Goal: Check status: Check status

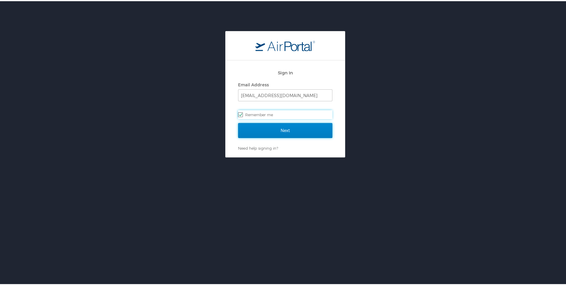
click at [281, 126] on input "Next" at bounding box center [285, 129] width 94 height 15
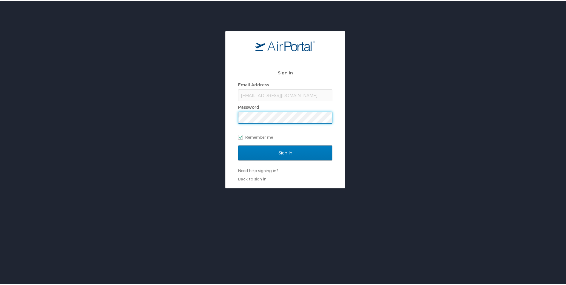
click at [238, 144] on input "Sign In" at bounding box center [285, 151] width 94 height 15
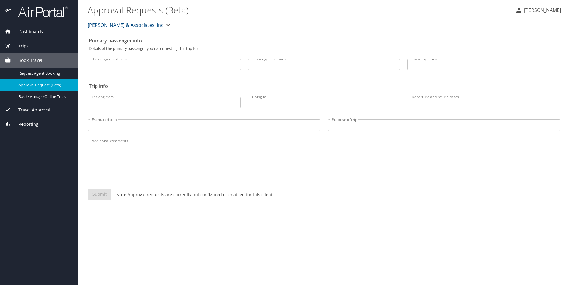
click at [23, 47] on span "Trips" at bounding box center [20, 46] width 18 height 7
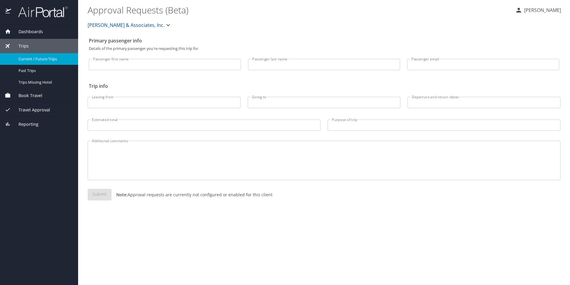
click at [35, 60] on span "Current / Future Trips" at bounding box center [44, 59] width 52 height 6
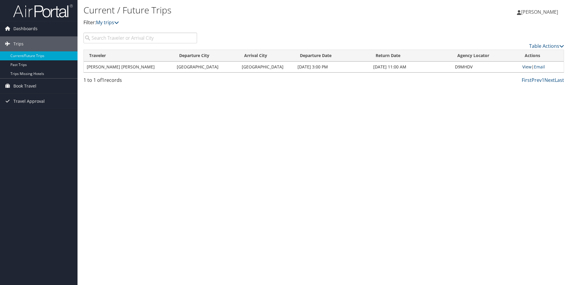
click at [528, 67] on link "View" at bounding box center [527, 67] width 9 height 6
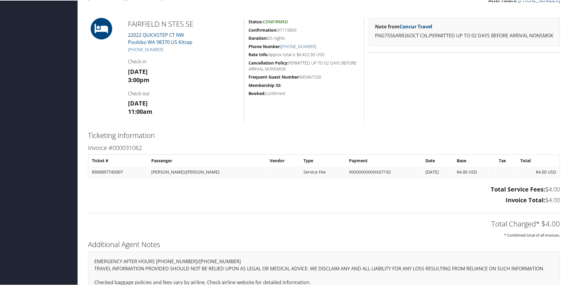
scroll to position [202, 0]
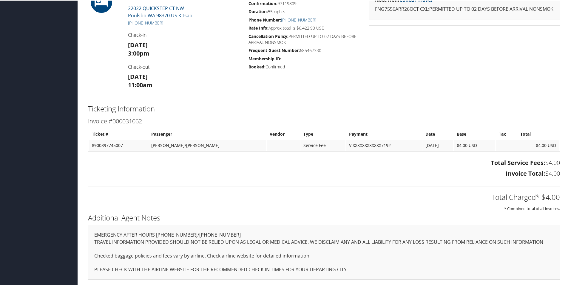
click at [95, 233] on div "EMERGENCY AFTER HOURS [PHONE_NUMBER]/[PHONE_NUMBER] TRAVEL INFORMATION PROVIDED…" at bounding box center [324, 251] width 472 height 55
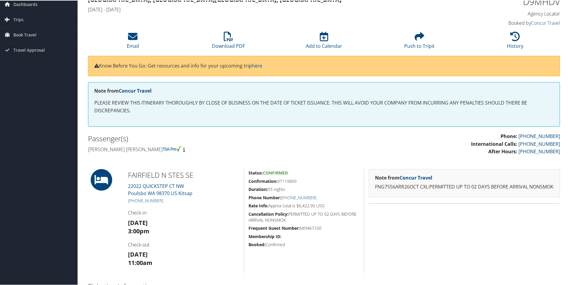
scroll to position [23, 0]
